Goal: Task Accomplishment & Management: Use online tool/utility

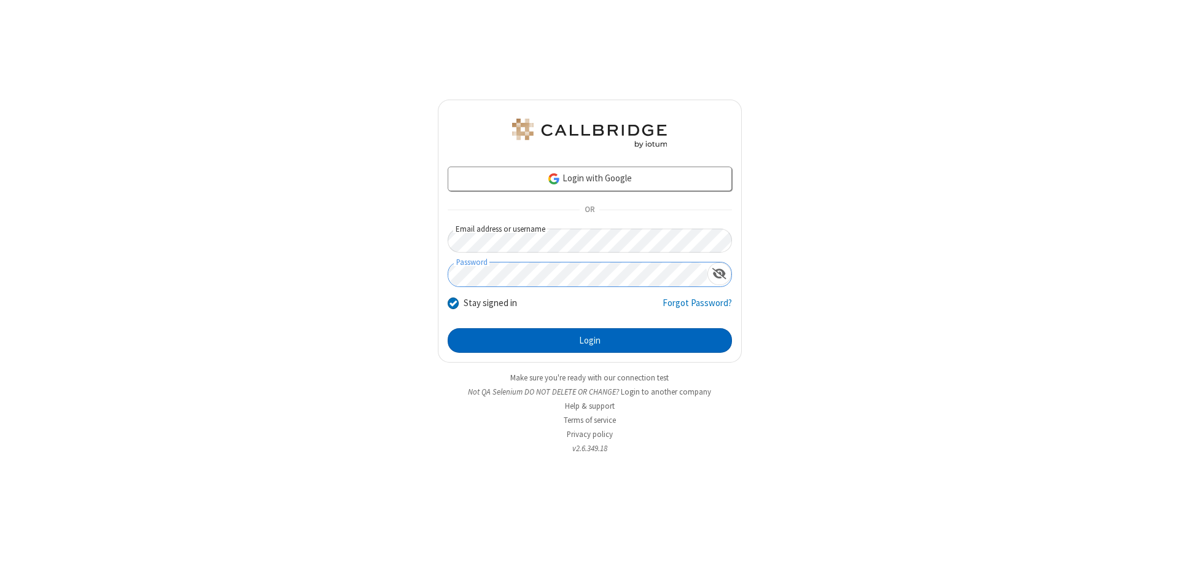
click at [590, 340] on button "Login" at bounding box center [590, 340] width 284 height 25
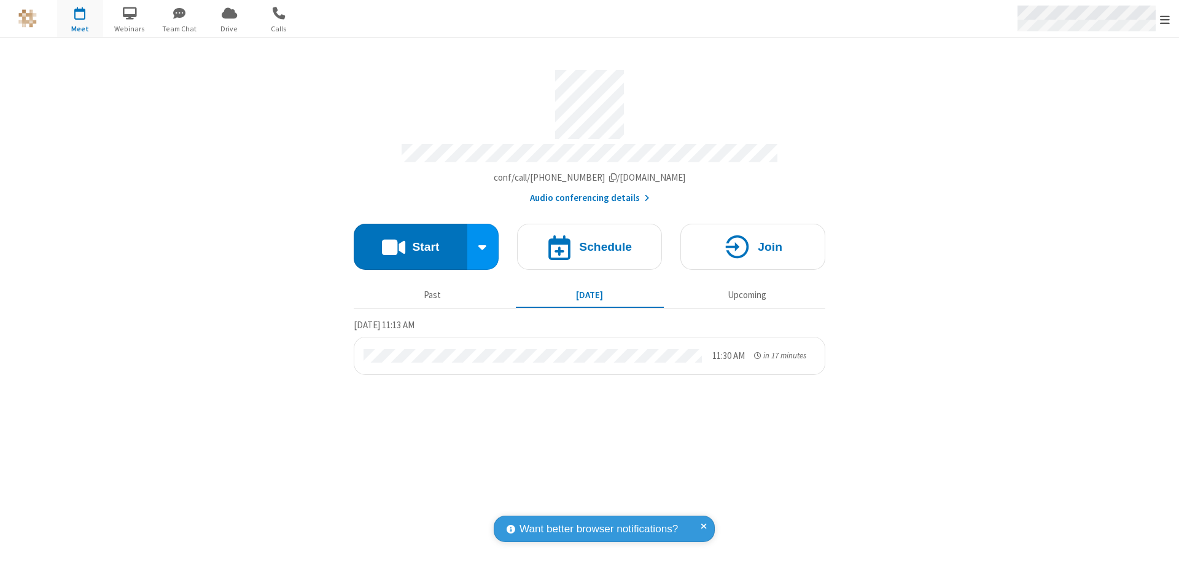
click at [1165, 19] on span "Open menu" at bounding box center [1165, 20] width 10 height 12
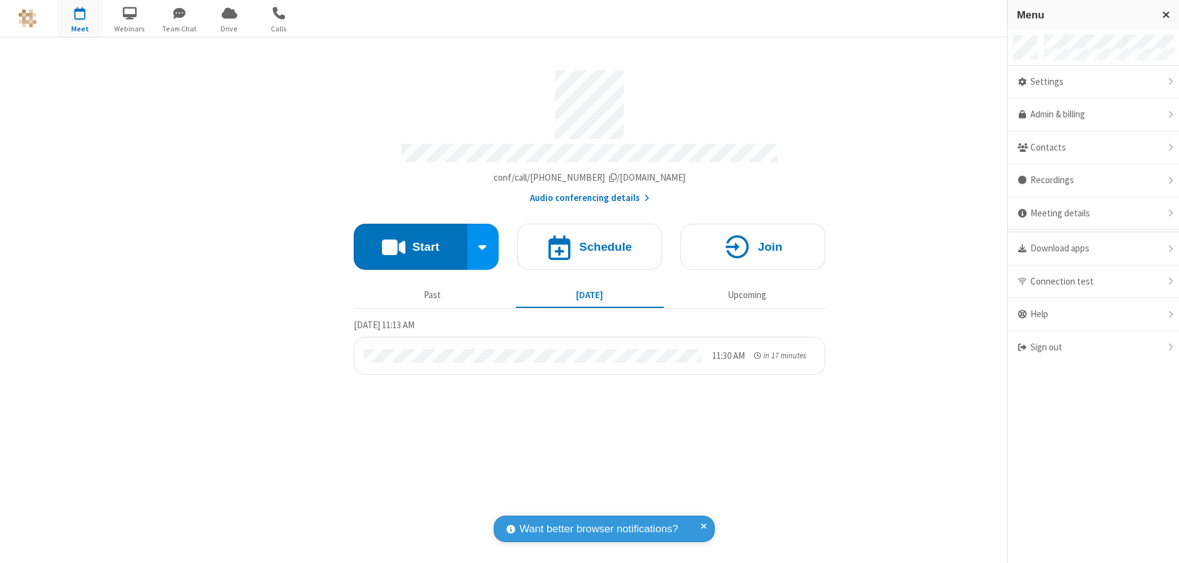
click at [229, 28] on span "Drive" at bounding box center [229, 28] width 46 height 11
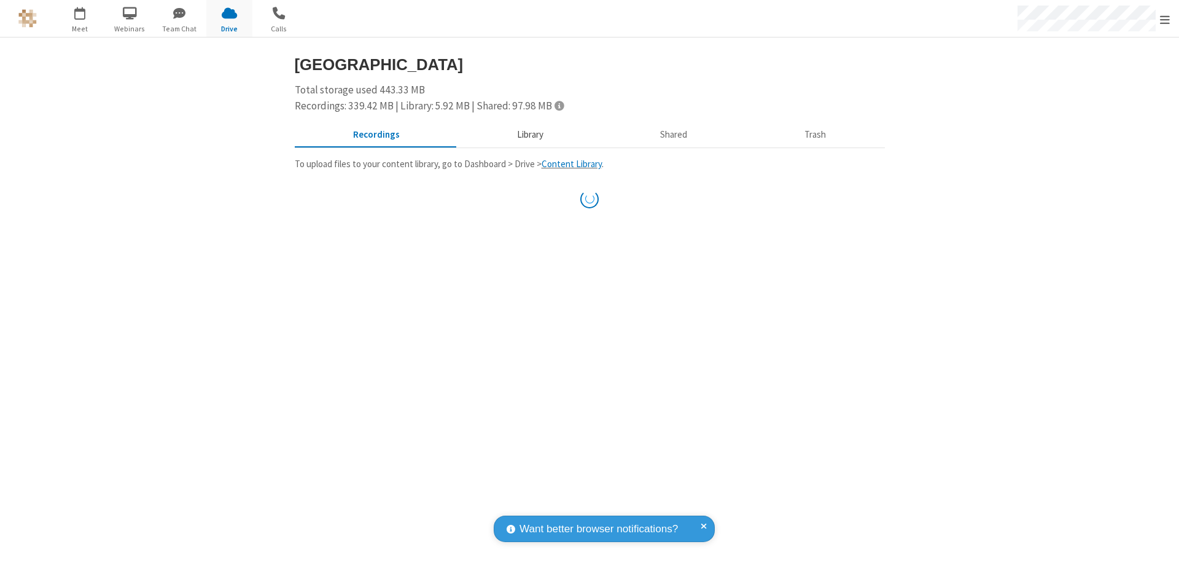
click at [524, 134] on button "Library" at bounding box center [530, 134] width 144 height 23
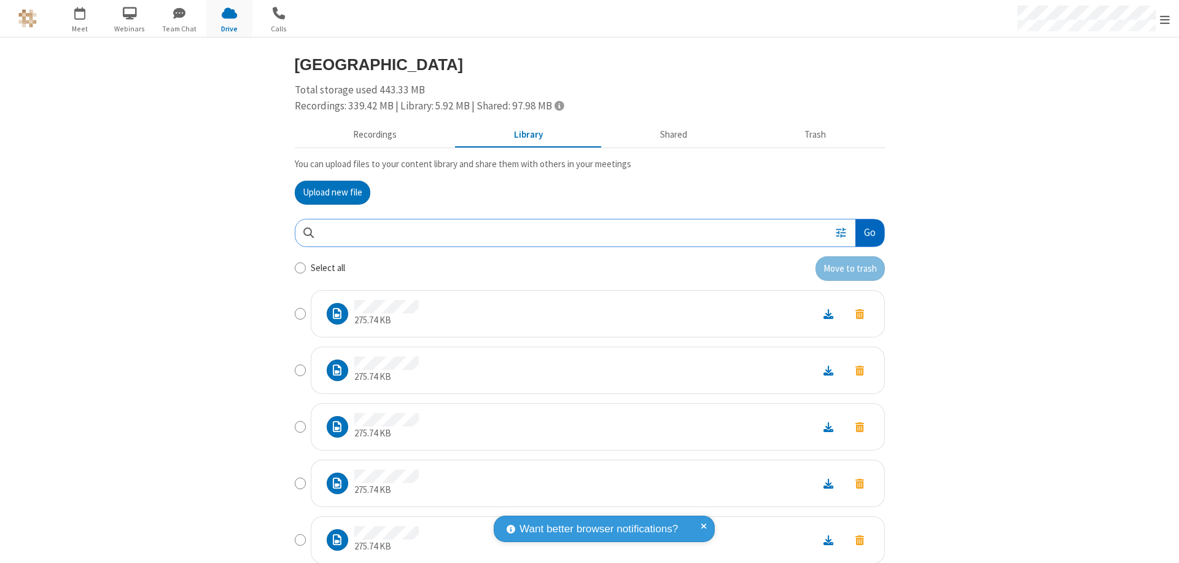
click at [865, 232] on button "Go" at bounding box center [869, 233] width 28 height 28
click at [327, 192] on button "Upload new file" at bounding box center [333, 193] width 76 height 25
